Goal: Task Accomplishment & Management: Manage account settings

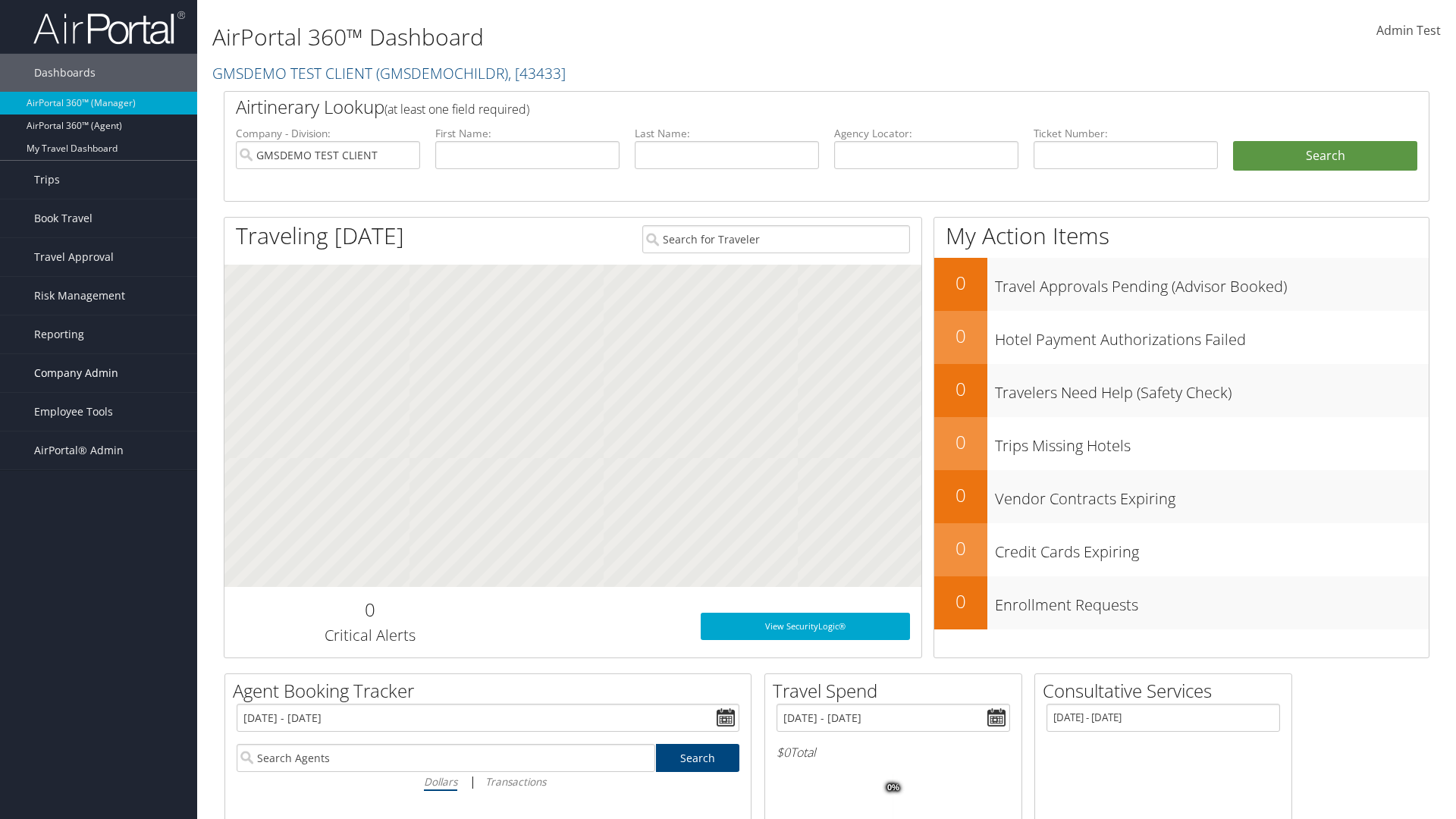
click at [98, 373] on span "Company Admin" at bounding box center [76, 373] width 85 height 38
click at [0, 0] on link "Travel Agency Contacts" at bounding box center [0, 0] width 0 height 0
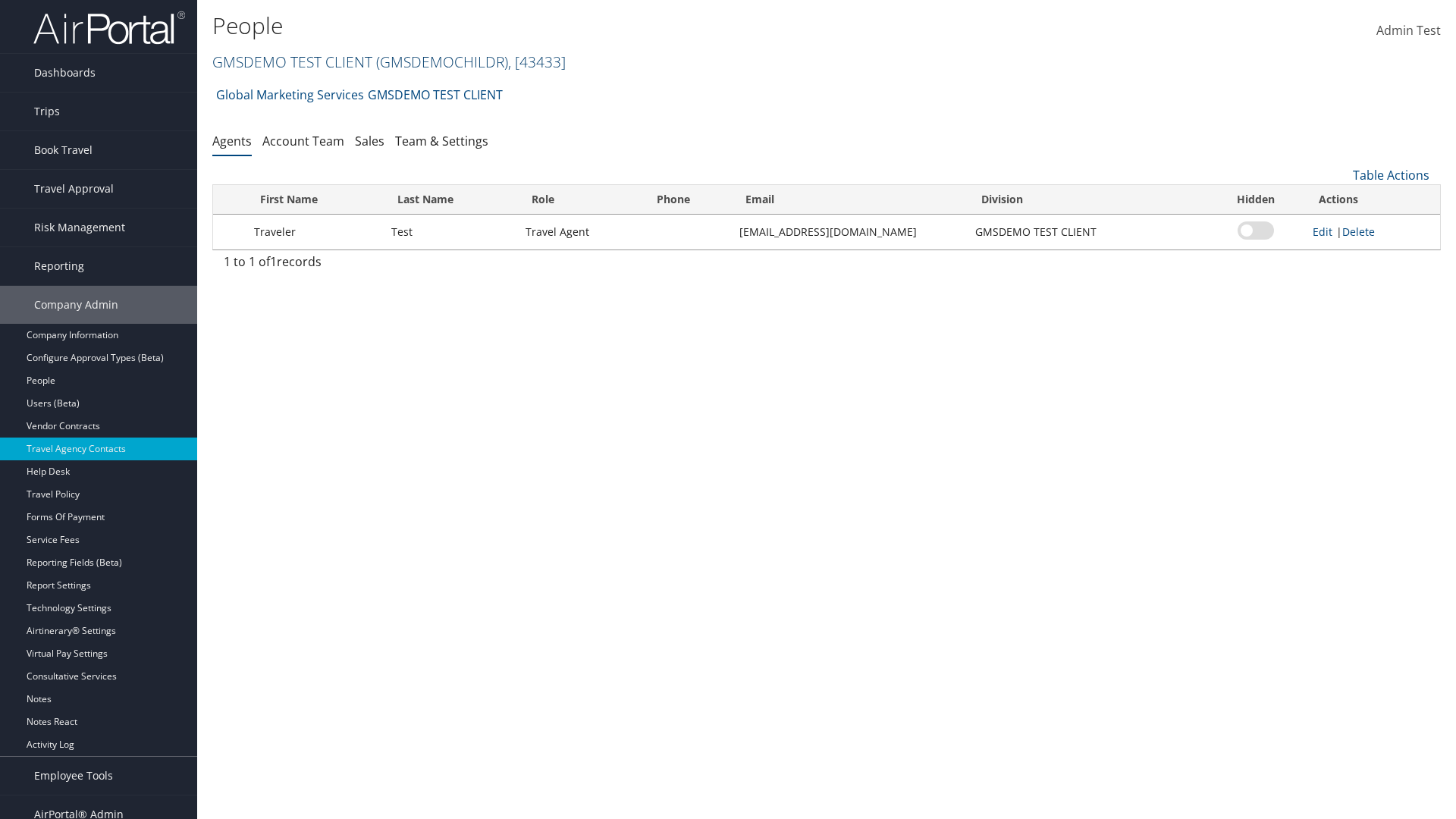
click at [291, 61] on link "GMSDEMO TEST CLIENT ( GMSDEMOCHILDR ) , [ 43433 ]" at bounding box center [389, 61] width 354 height 20
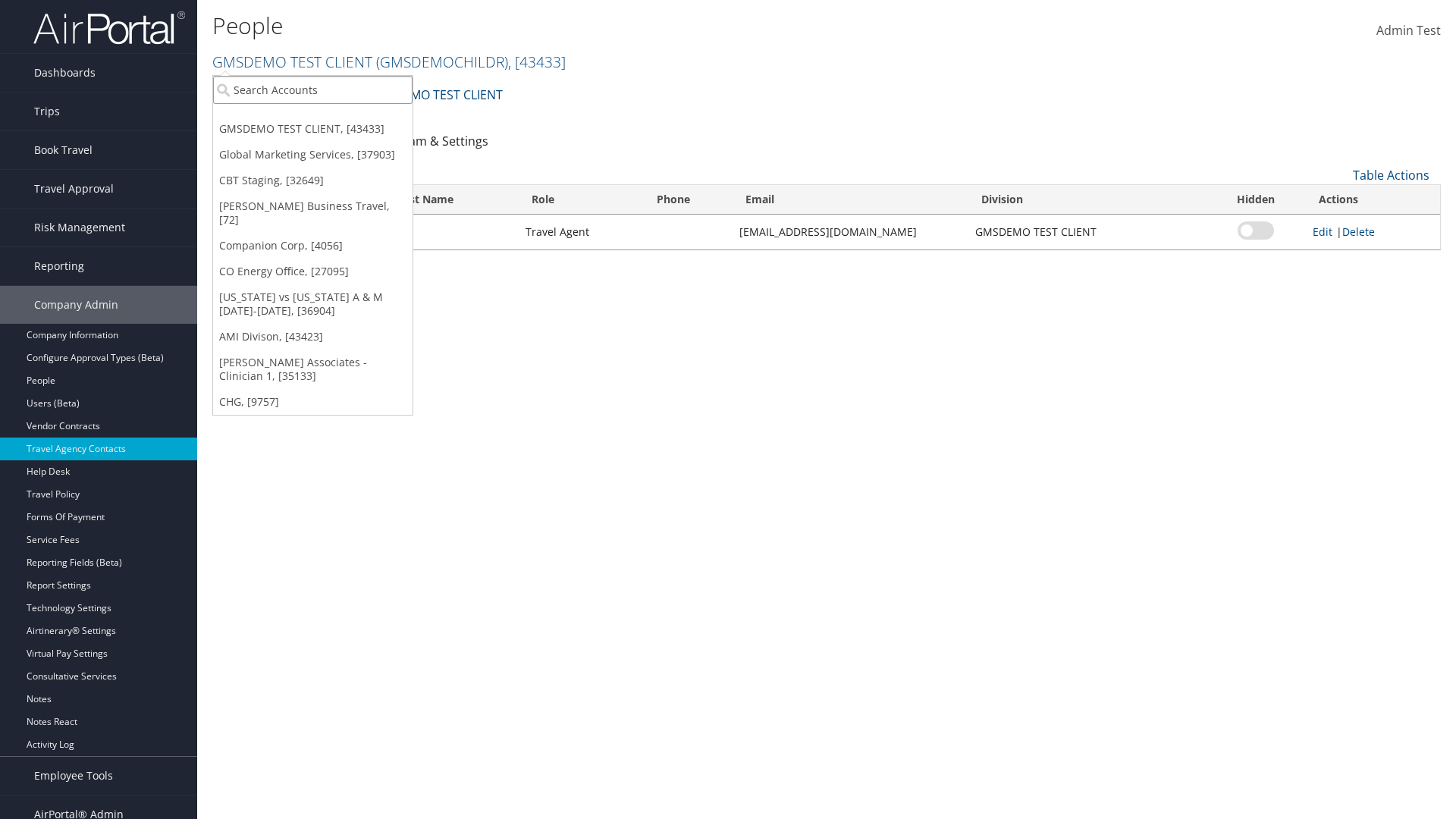
click at [313, 89] on input "search" at bounding box center [312, 89] width 199 height 28
type input "CBTSTG"
click at [313, 118] on div "CBT Staging (CBTSTG), [32649]" at bounding box center [313, 118] width 216 height 14
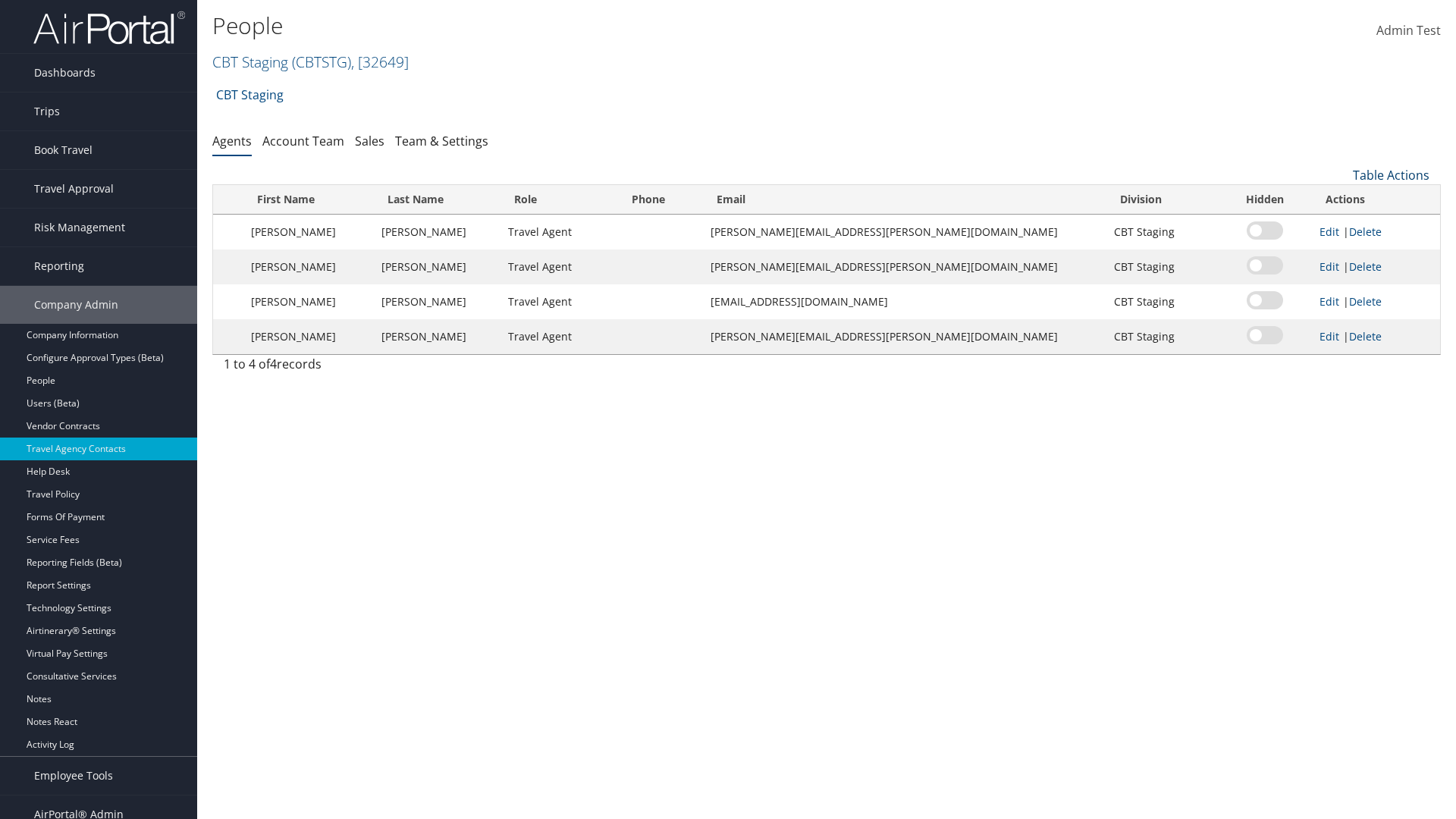
click at [1391, 175] on link "Table Actions" at bounding box center [1391, 175] width 77 height 17
click at [1339, 224] on link "Add New Contact" at bounding box center [1339, 224] width 199 height 26
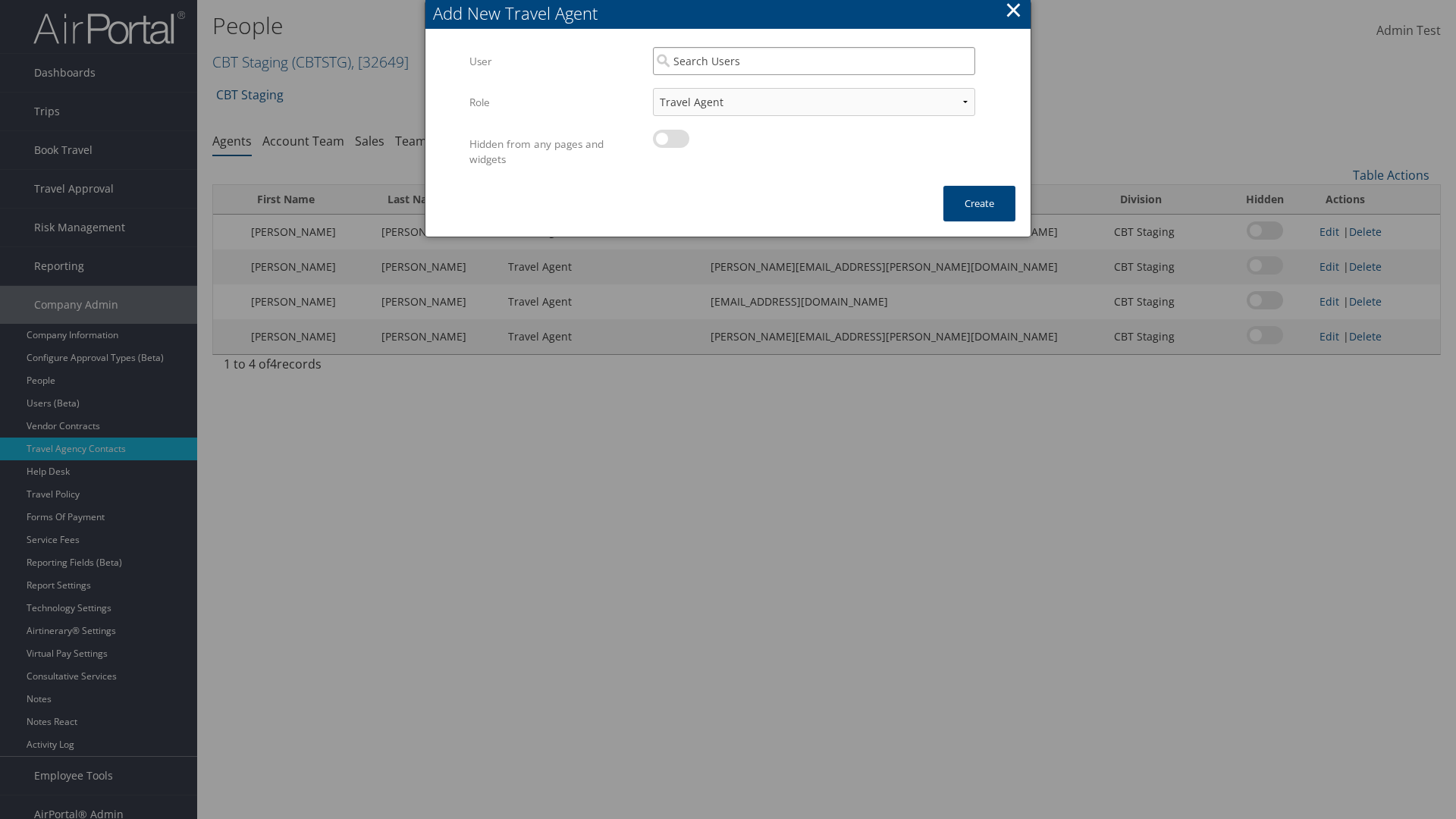
click at [814, 60] on input "search" at bounding box center [814, 60] width 322 height 28
click at [814, 97] on div "User" at bounding box center [814, 105] width 317 height 16
type input "Traveler Test"
click at [979, 203] on button "Create" at bounding box center [979, 203] width 72 height 36
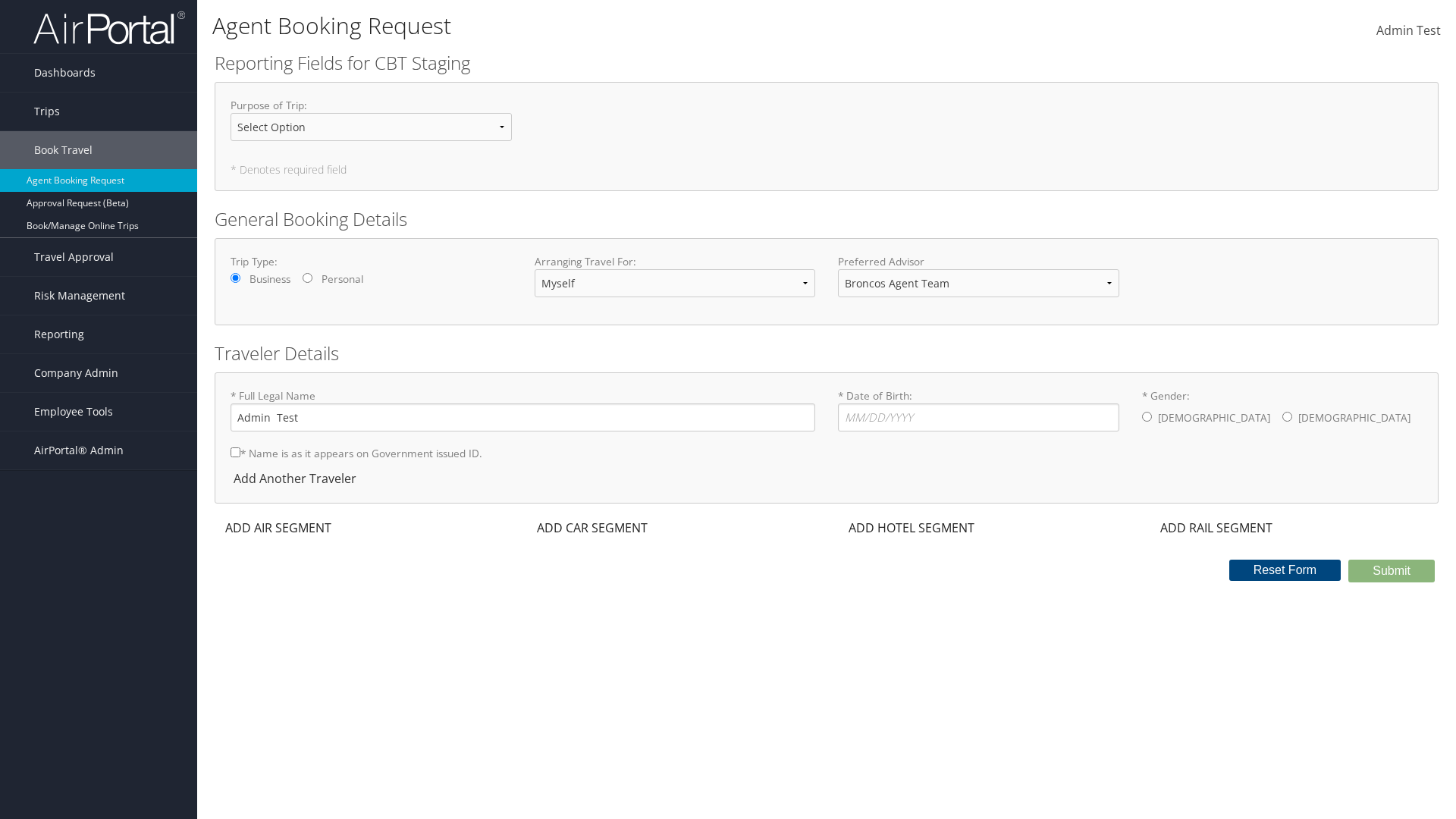
select select "[EMAIL_ADDRESS][DOMAIN_NAME]"
click at [98, 373] on span "Company Admin" at bounding box center [76, 373] width 85 height 38
click at [98, 506] on link "Travel Agency Contacts" at bounding box center [98, 517] width 197 height 22
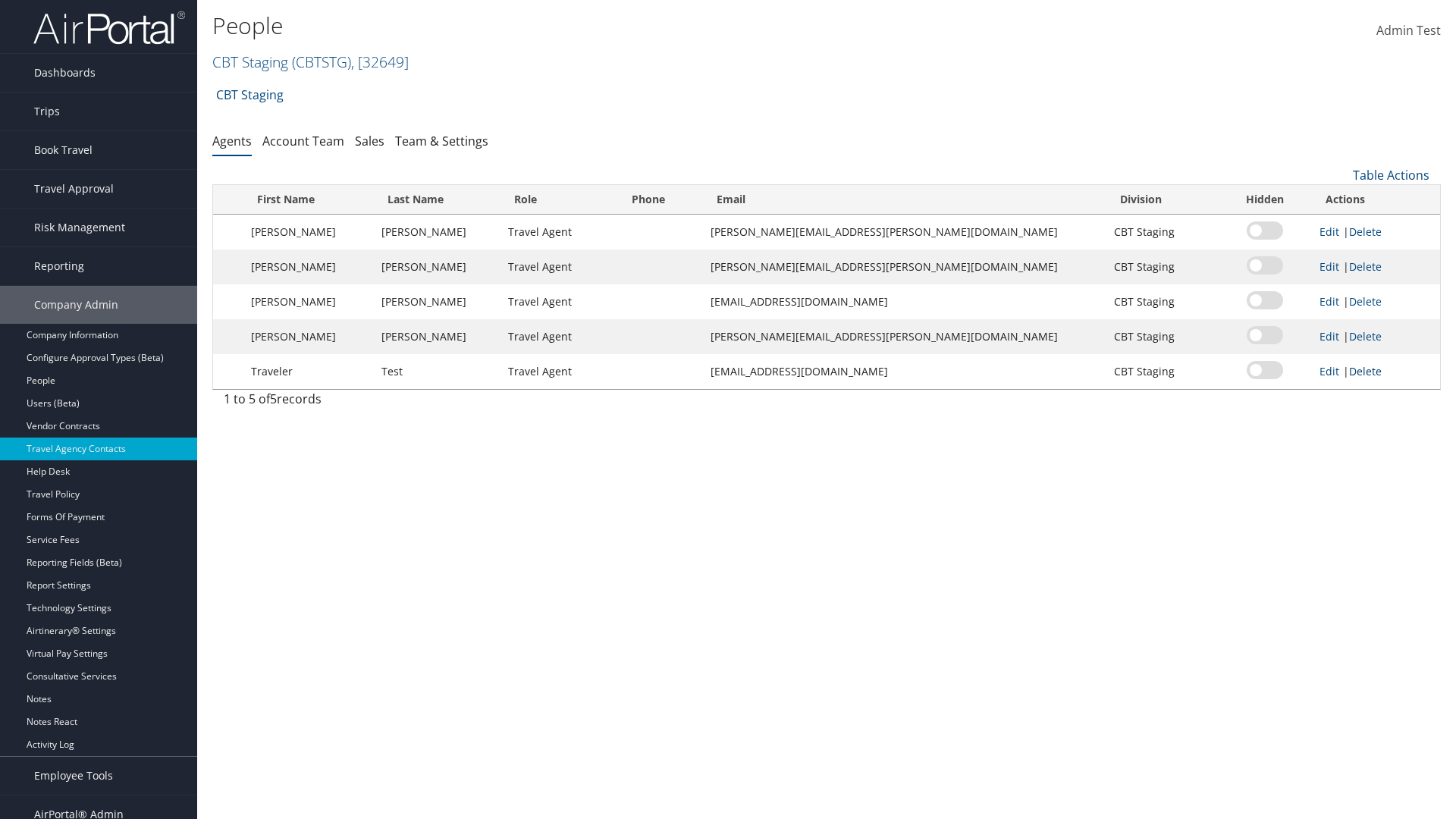
click at [1353, 371] on link "Delete" at bounding box center [1366, 371] width 33 height 15
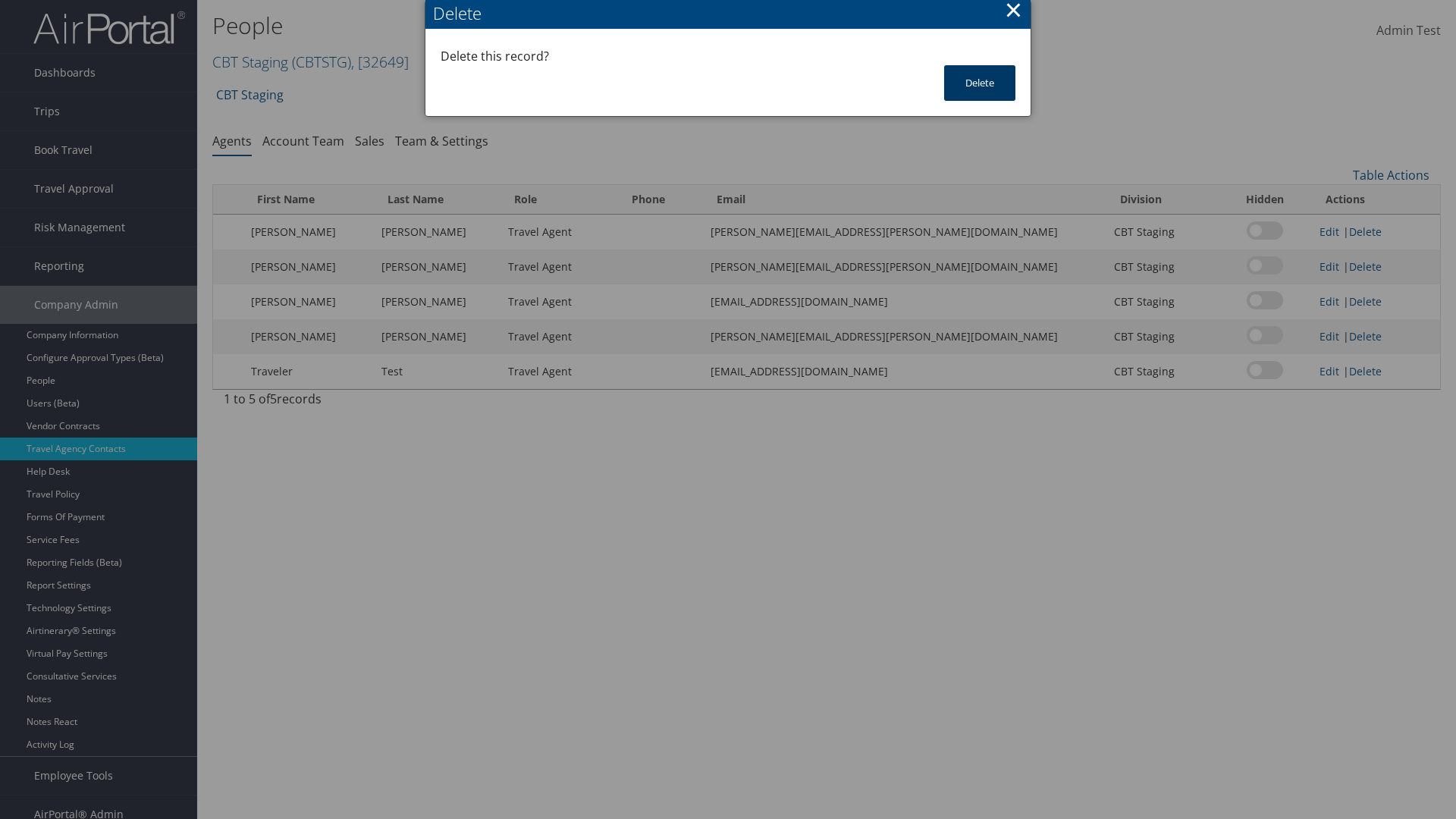
click at [980, 83] on button "Delete" at bounding box center [979, 83] width 71 height 36
